Goal: Check status

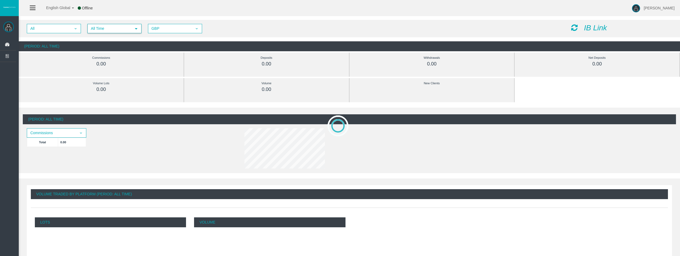
click at [108, 27] on span "All Time" at bounding box center [109, 28] width 43 height 8
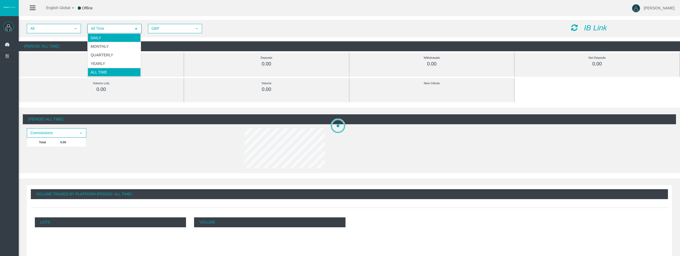
click at [113, 37] on li "Daily" at bounding box center [114, 38] width 53 height 9
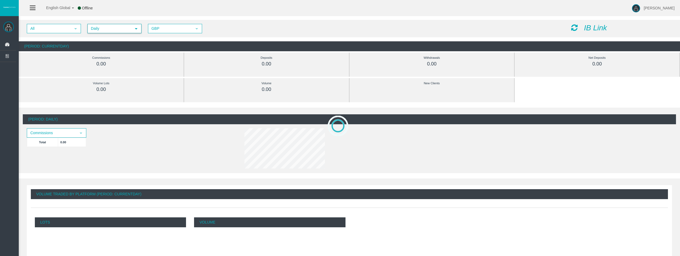
click at [576, 26] on icon at bounding box center [574, 28] width 6 height 8
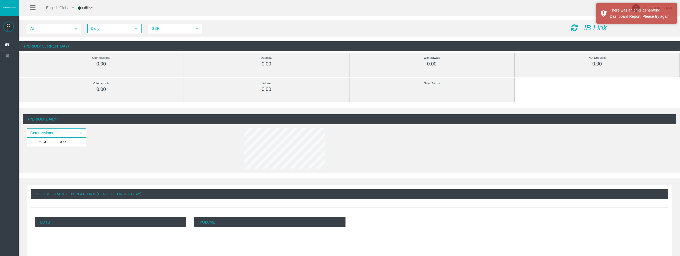
click at [574, 28] on icon at bounding box center [574, 28] width 6 height 8
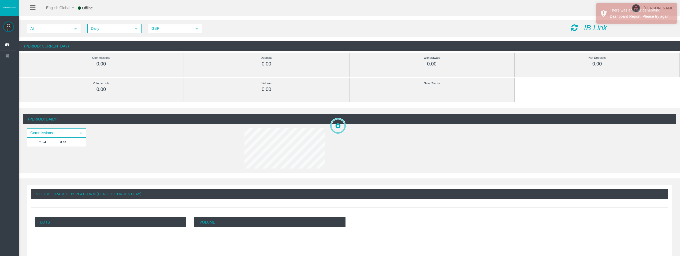
click at [574, 28] on icon at bounding box center [574, 28] width 6 height 8
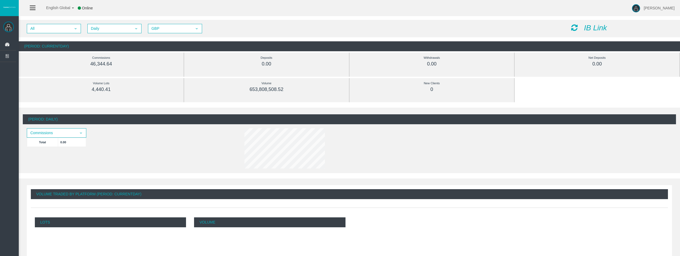
click at [564, 27] on div "All select Daily select 4 GBP select GBP" at bounding box center [295, 28] width 545 height 9
click at [577, 28] on icon at bounding box center [574, 28] width 6 height 8
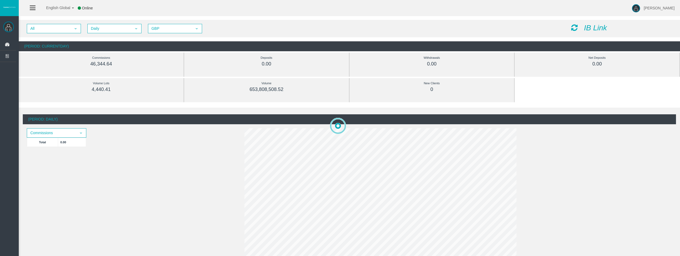
click at [575, 29] on icon at bounding box center [574, 28] width 6 height 8
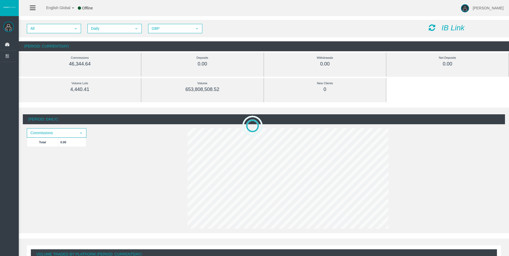
click at [430, 27] on icon at bounding box center [431, 28] width 6 height 8
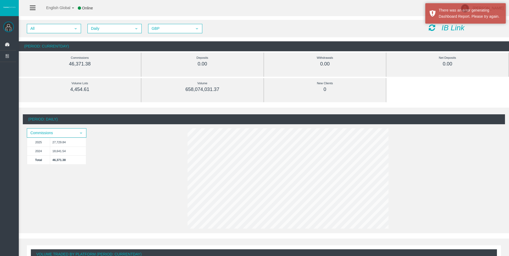
click at [431, 26] on icon at bounding box center [431, 28] width 6 height 8
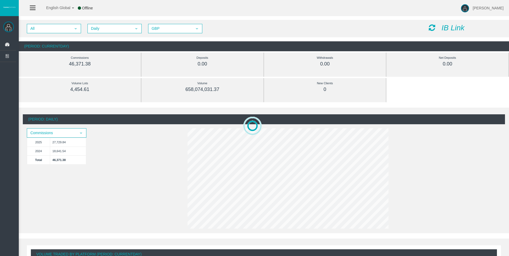
click at [432, 28] on icon at bounding box center [431, 28] width 6 height 8
